Goal: Entertainment & Leisure: Consume media (video, audio)

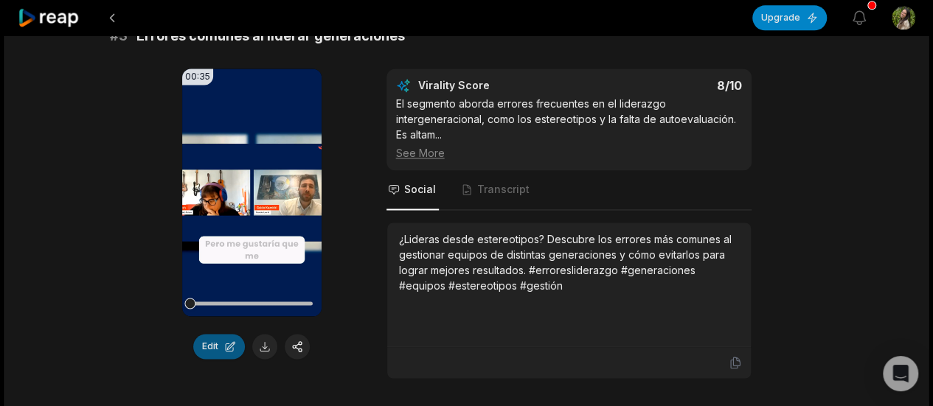
scroll to position [1032, 0]
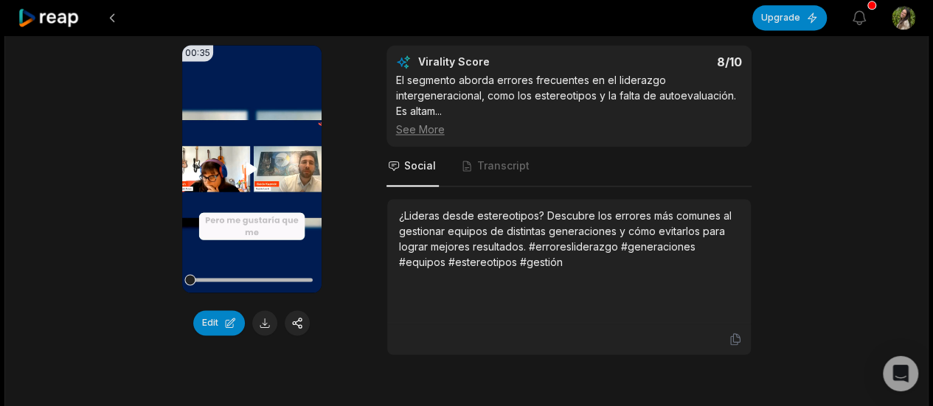
click at [236, 206] on video "Your browser does not support mp4 format." at bounding box center [251, 169] width 139 height 248
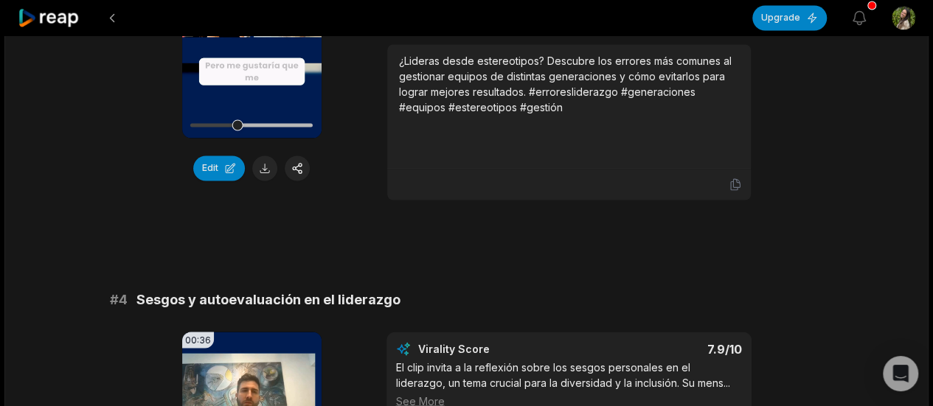
scroll to position [1401, 0]
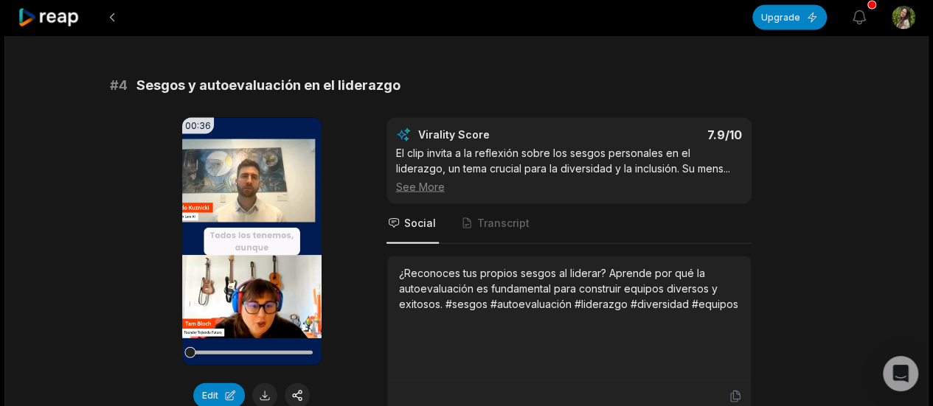
click at [357, 307] on div "00:36 Your browser does not support mp4 format. Edit Virality Score 7.9 /10 El …" at bounding box center [467, 265] width 714 height 295
click at [300, 278] on video "Your browser does not support mp4 format." at bounding box center [251, 242] width 139 height 248
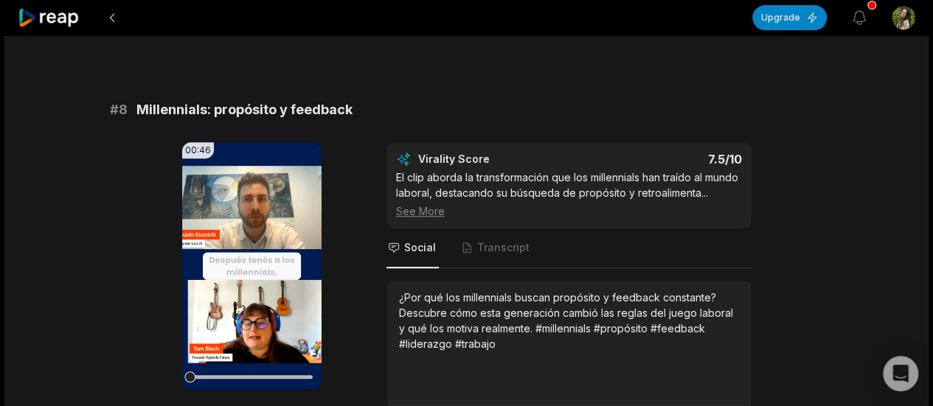
scroll to position [3539, 0]
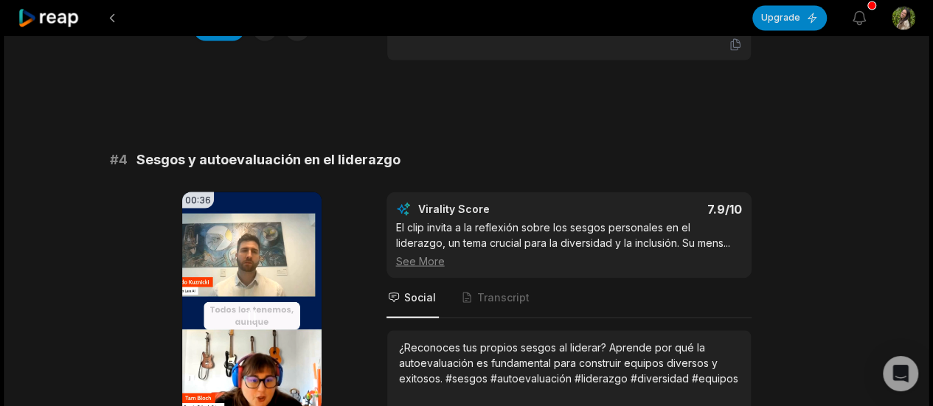
click at [278, 258] on video "Your browser does not support mp4 format." at bounding box center [251, 316] width 139 height 248
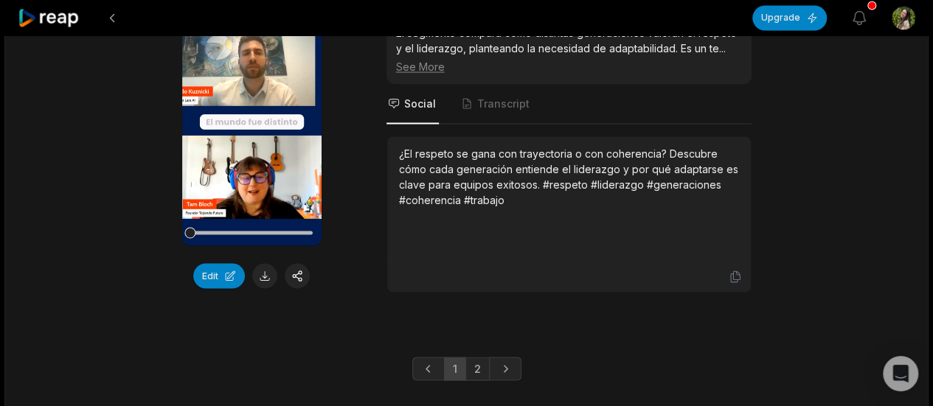
scroll to position [4114, 0]
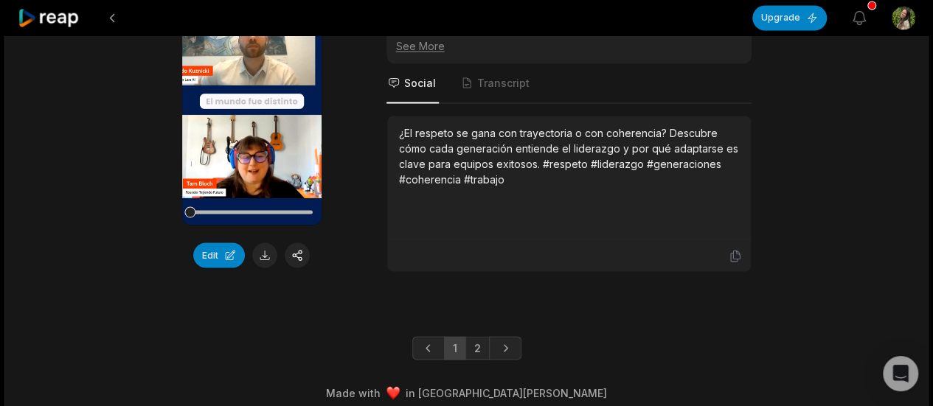
click at [472, 337] on link "2" at bounding box center [477, 348] width 24 height 24
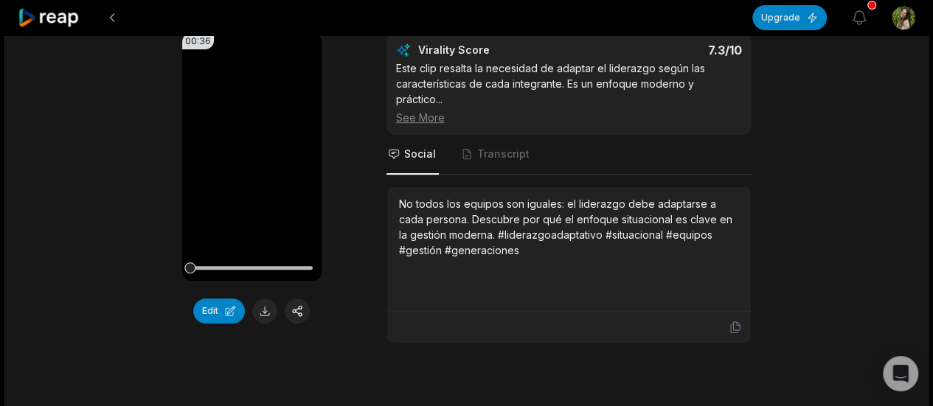
scroll to position [221, 0]
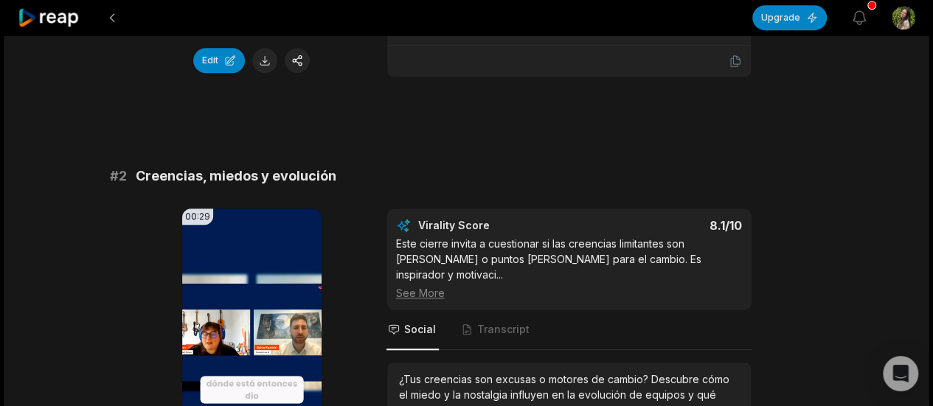
scroll to position [590, 0]
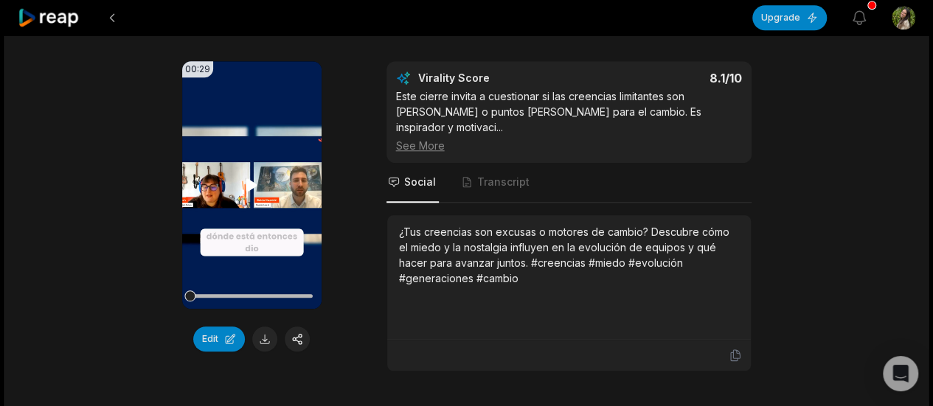
click at [246, 227] on video "Your browser does not support mp4 format." at bounding box center [251, 185] width 139 height 248
click at [239, 296] on div at bounding box center [251, 296] width 122 height 26
click at [237, 299] on div at bounding box center [251, 296] width 122 height 26
click at [263, 294] on div at bounding box center [251, 296] width 122 height 4
click at [287, 294] on div at bounding box center [251, 296] width 122 height 4
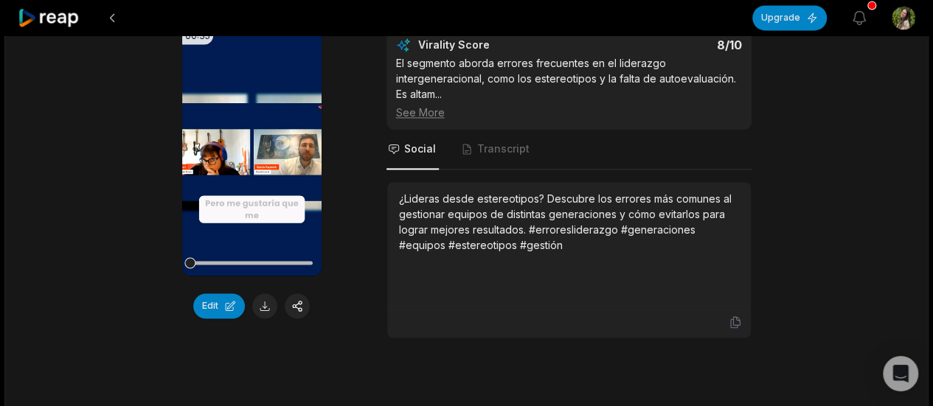
scroll to position [1032, 0]
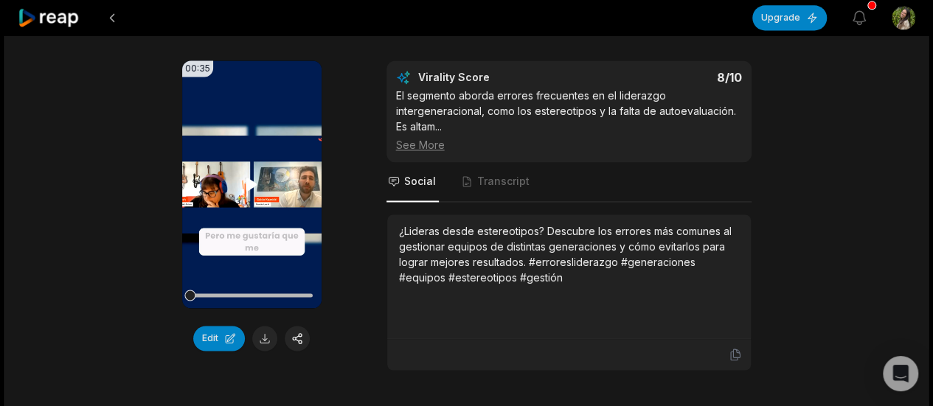
click at [299, 220] on video "Your browser does not support mp4 format." at bounding box center [251, 184] width 139 height 248
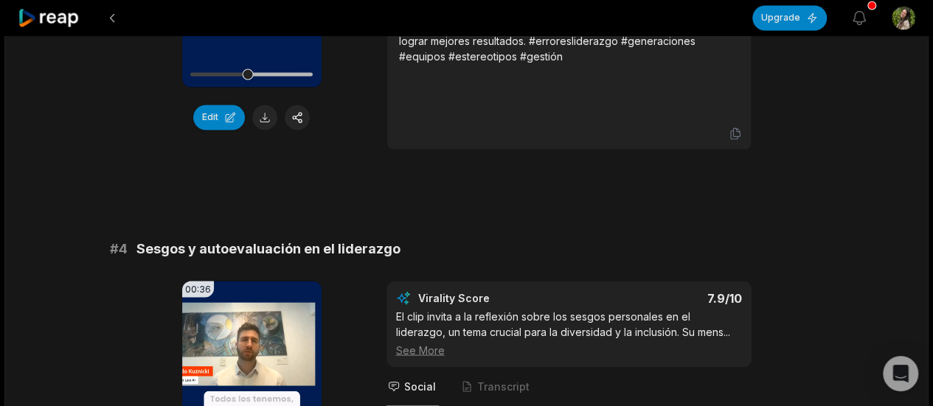
scroll to position [1475, 0]
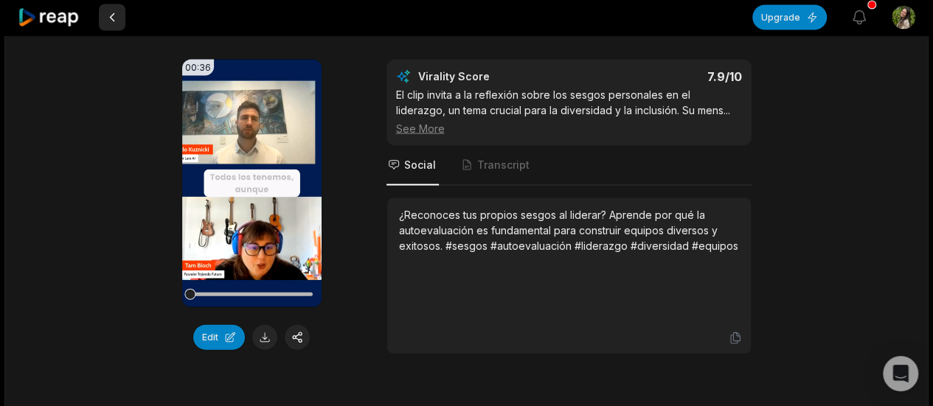
click at [108, 16] on button at bounding box center [112, 17] width 27 height 27
click at [111, 18] on button at bounding box center [112, 17] width 27 height 27
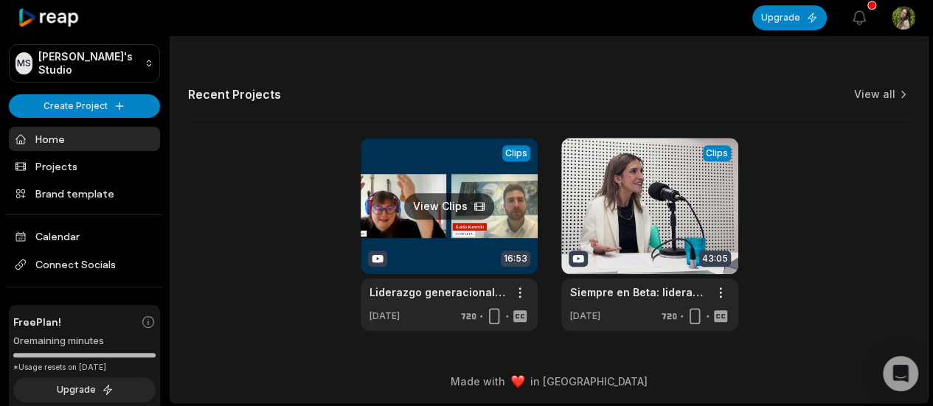
click at [462, 203] on link at bounding box center [449, 234] width 177 height 193
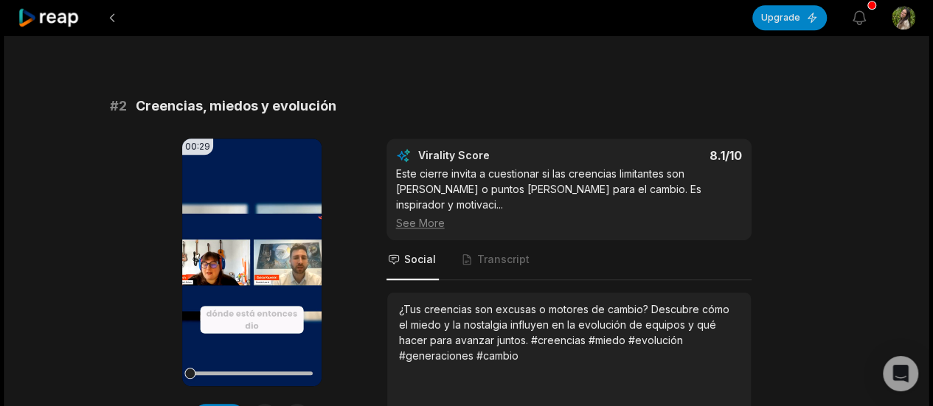
scroll to position [516, 0]
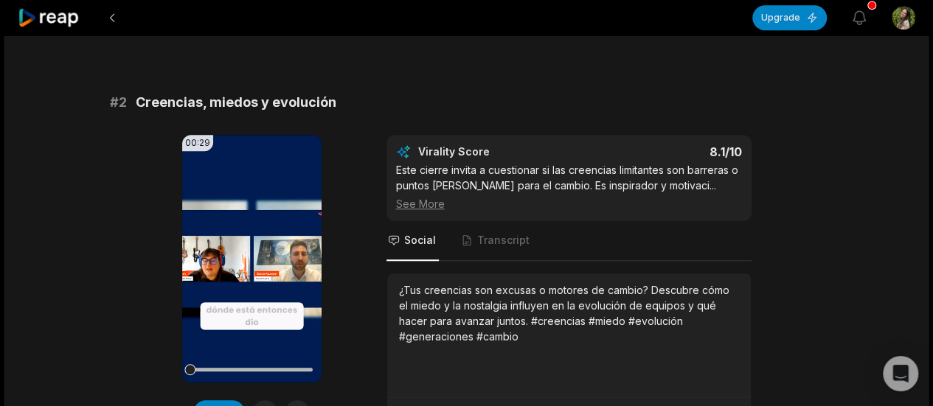
scroll to position [516, 0]
